Goal: Navigation & Orientation: Find specific page/section

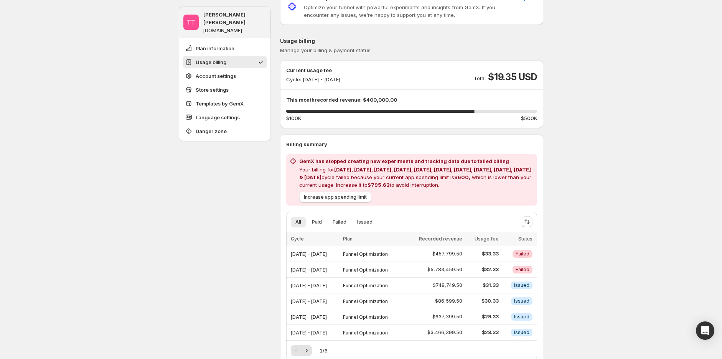
scroll to position [85, 0]
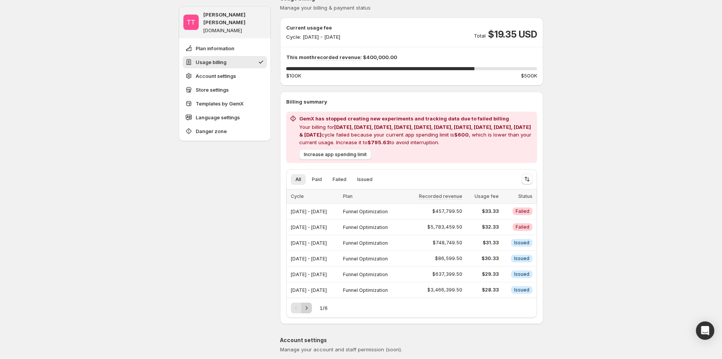
click at [305, 308] on icon "Next" at bounding box center [307, 308] width 8 height 8
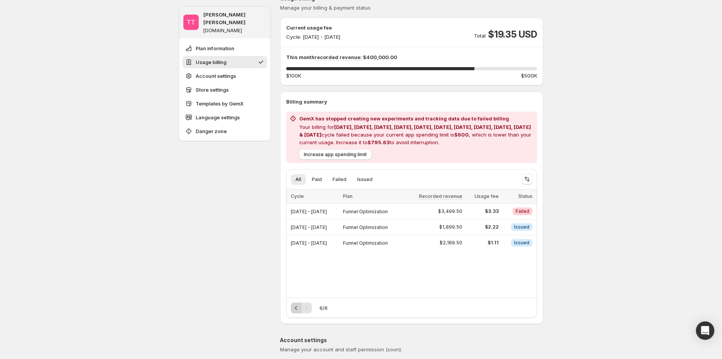
click at [299, 305] on icon "Previous" at bounding box center [296, 308] width 8 height 8
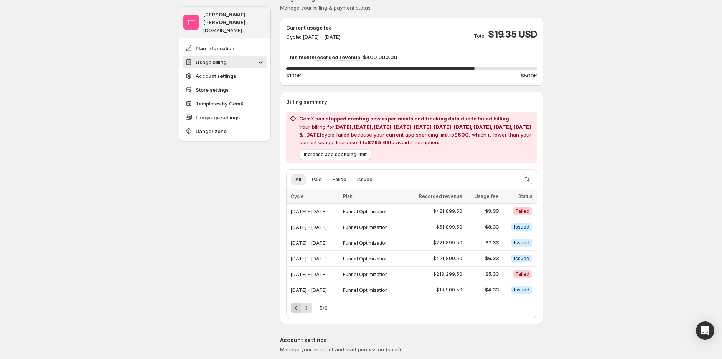
click at [299, 305] on icon "Previous" at bounding box center [296, 308] width 8 height 8
click at [299, 305] on div "Pagination" at bounding box center [296, 308] width 11 height 11
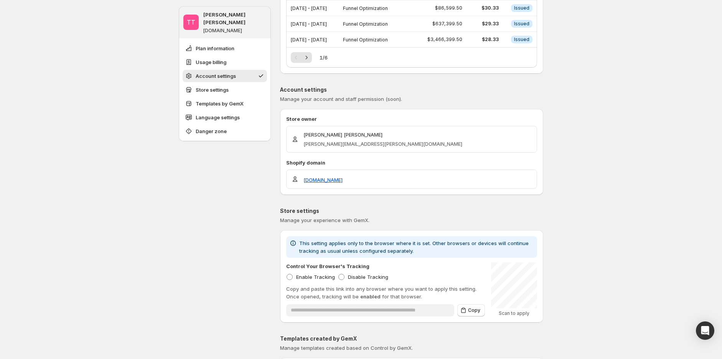
scroll to position [255, 0]
